Goal: Transaction & Acquisition: Download file/media

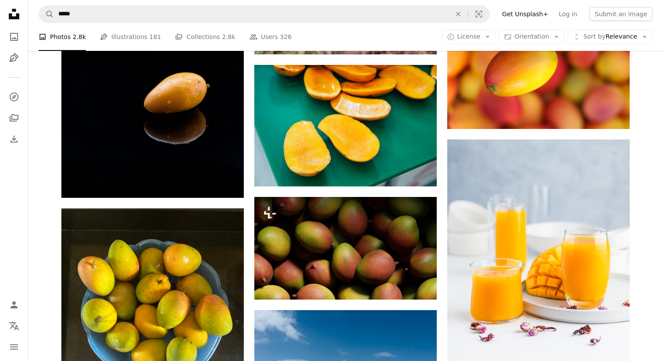
scroll to position [3701, 0]
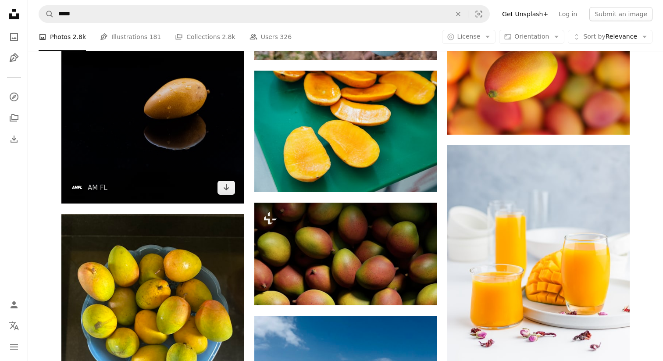
click at [204, 142] on img at bounding box center [152, 66] width 182 height 273
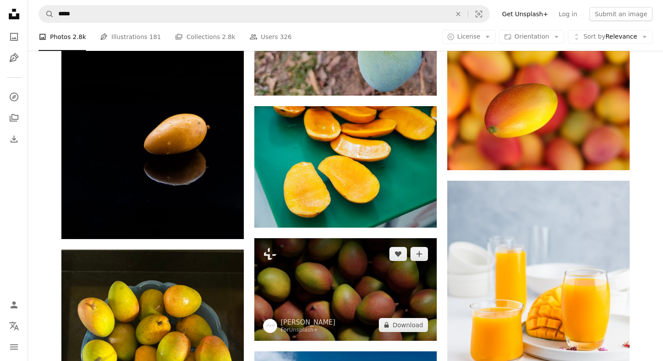
scroll to position [3664, 0]
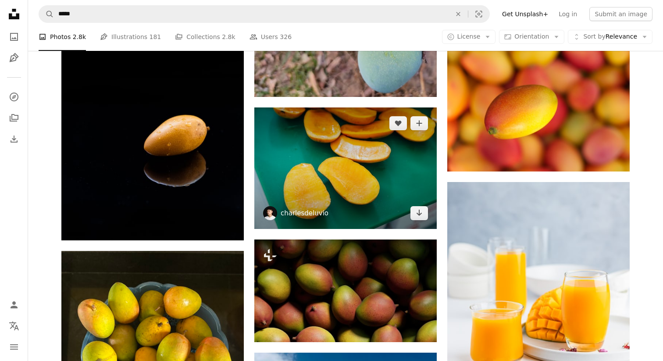
click at [323, 211] on link "charlesdeluvio" at bounding box center [304, 213] width 48 height 9
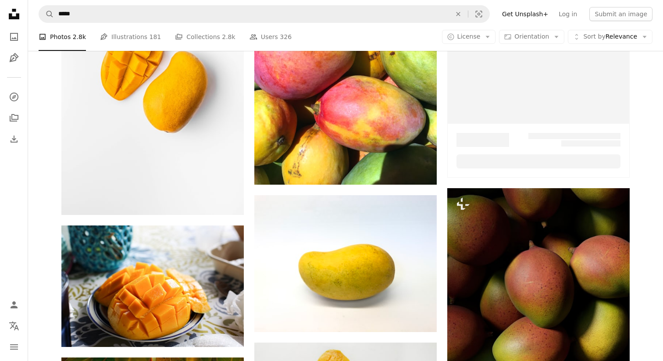
scroll to position [3664, 0]
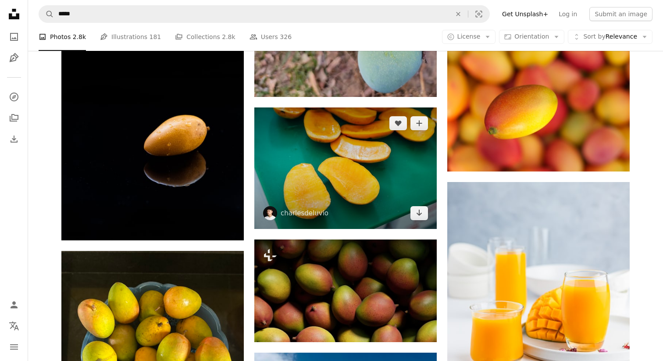
click at [304, 169] on img at bounding box center [345, 167] width 182 height 121
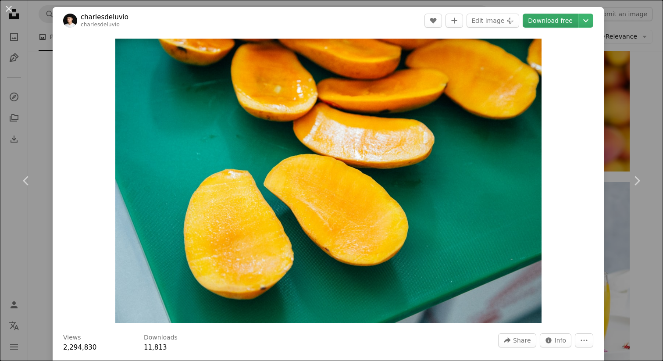
click at [549, 19] on link "Download free" at bounding box center [549, 21] width 55 height 14
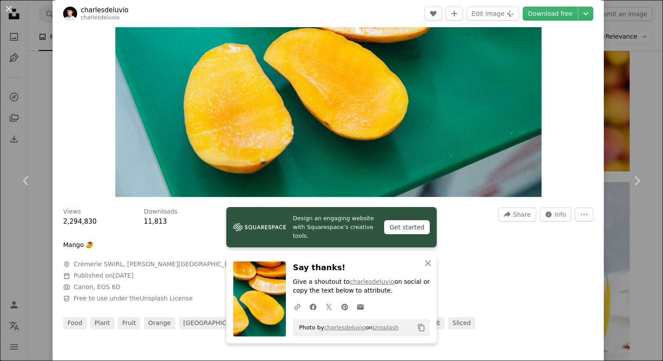
scroll to position [132, 0]
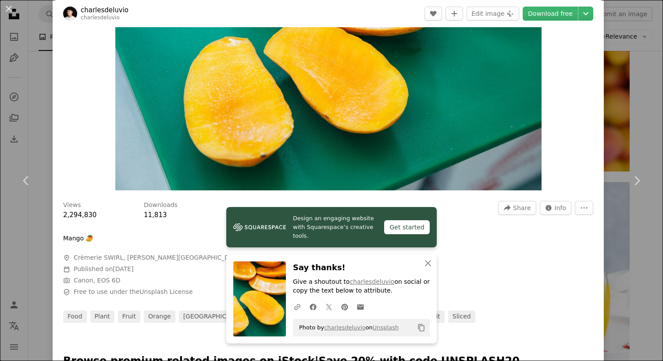
click at [619, 95] on div "An X shape Chevron left Chevron right charlesdeluvio charlesdeluvio A heart A p…" at bounding box center [331, 180] width 663 height 361
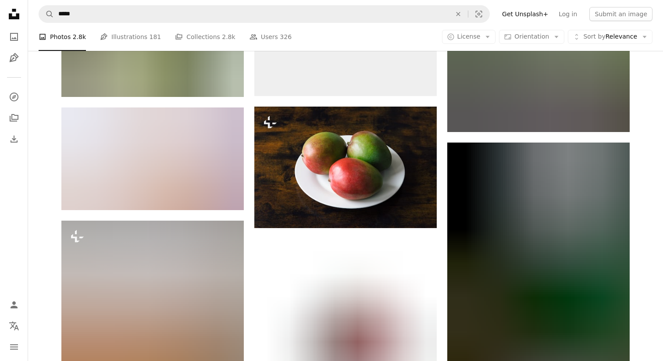
scroll to position [5299, 0]
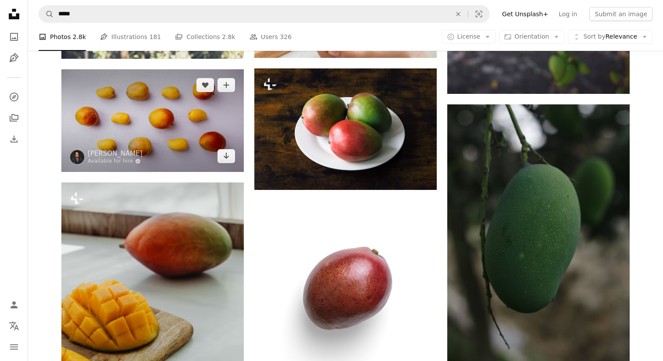
click at [196, 139] on img at bounding box center [152, 120] width 182 height 103
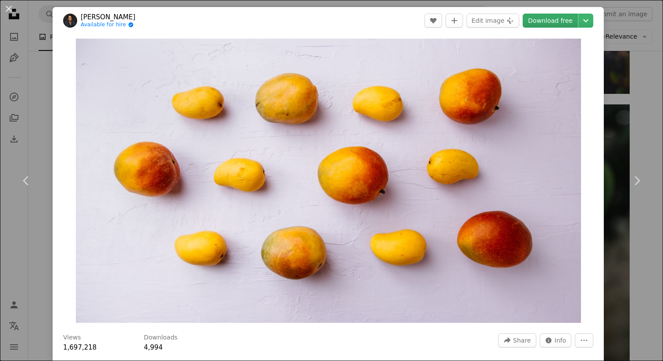
click at [552, 21] on link "Download free" at bounding box center [549, 21] width 55 height 14
